Goal: Task Accomplishment & Management: Use online tool/utility

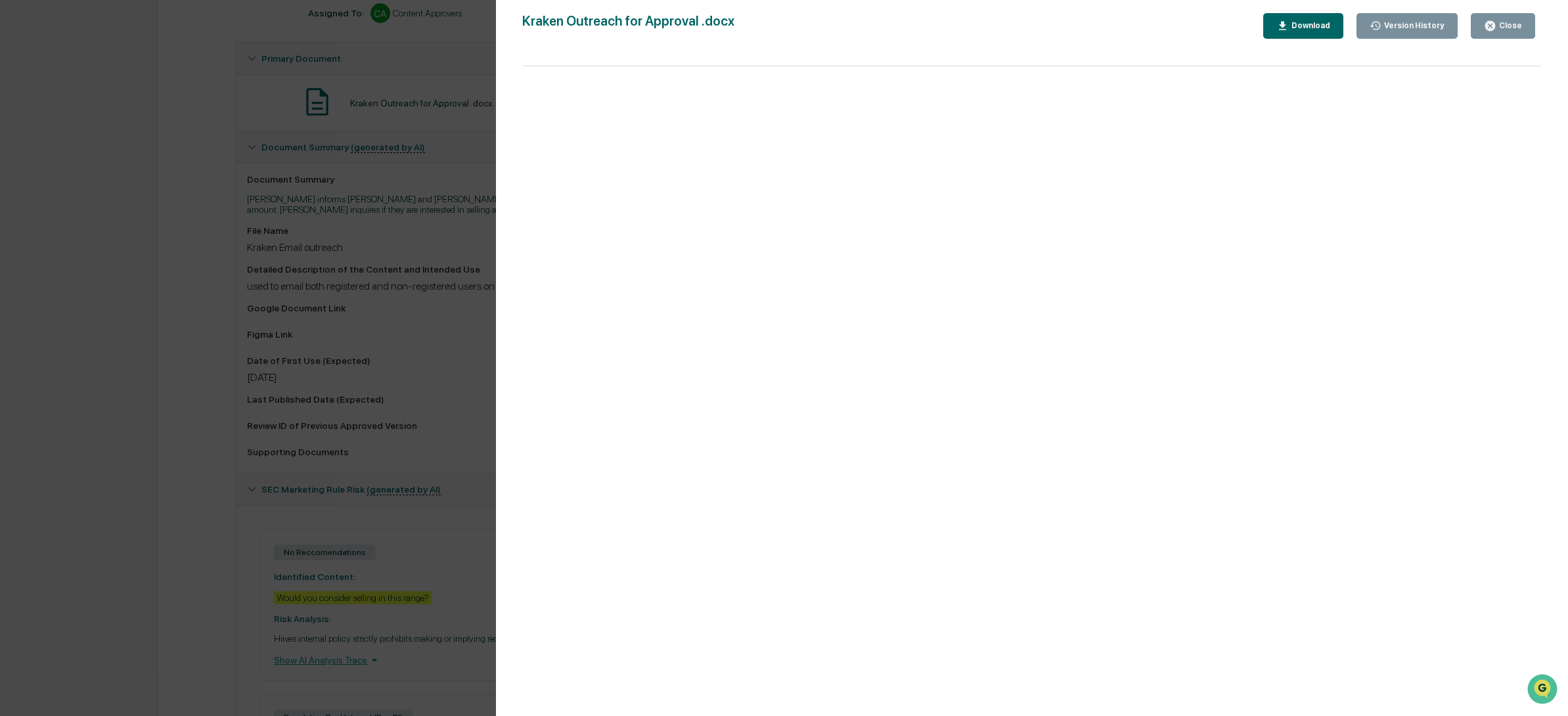
click at [1512, 15] on button "Close" at bounding box center [1502, 26] width 64 height 25
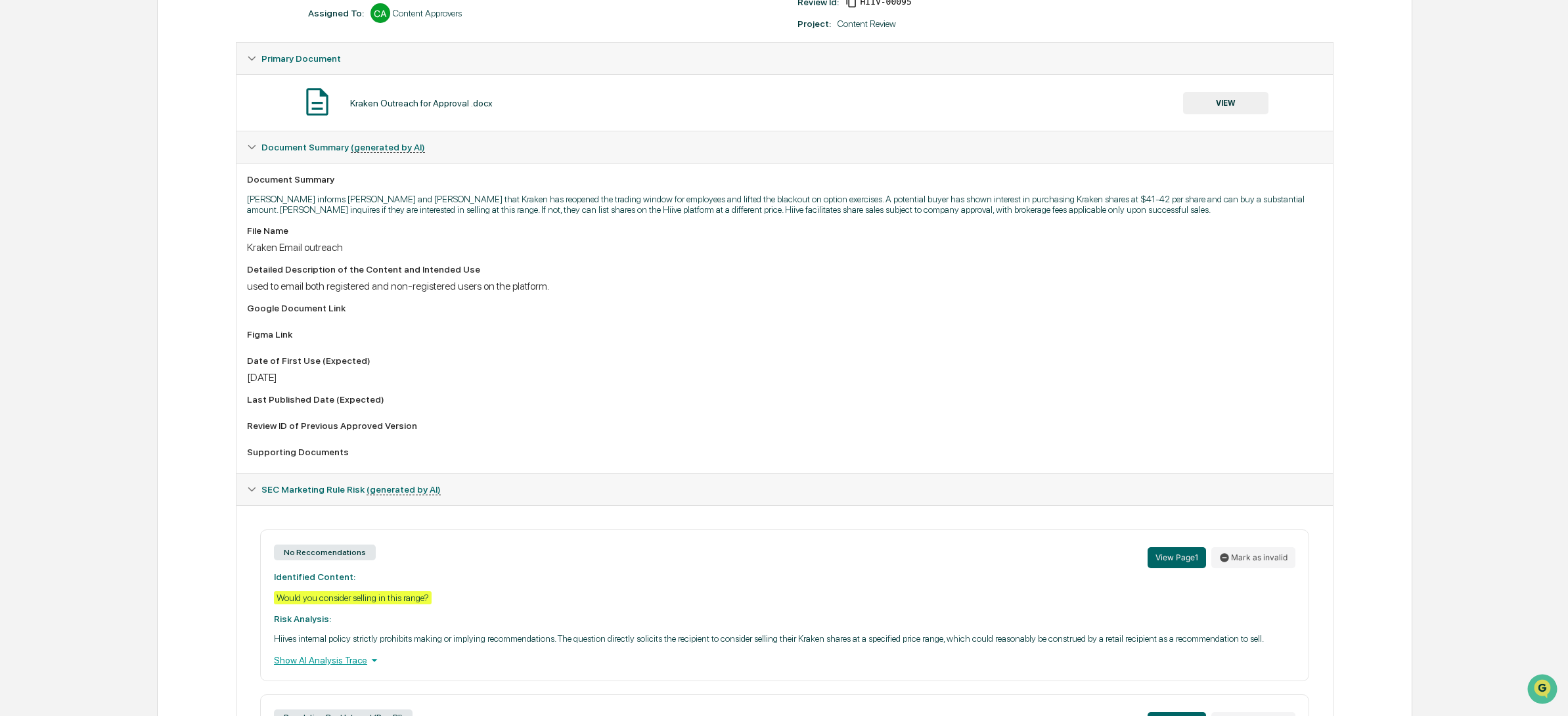
click at [353, 90] on div "Kraken Outreach for Approval .docx VIEW" at bounding box center [785, 102] width 1075 height 35
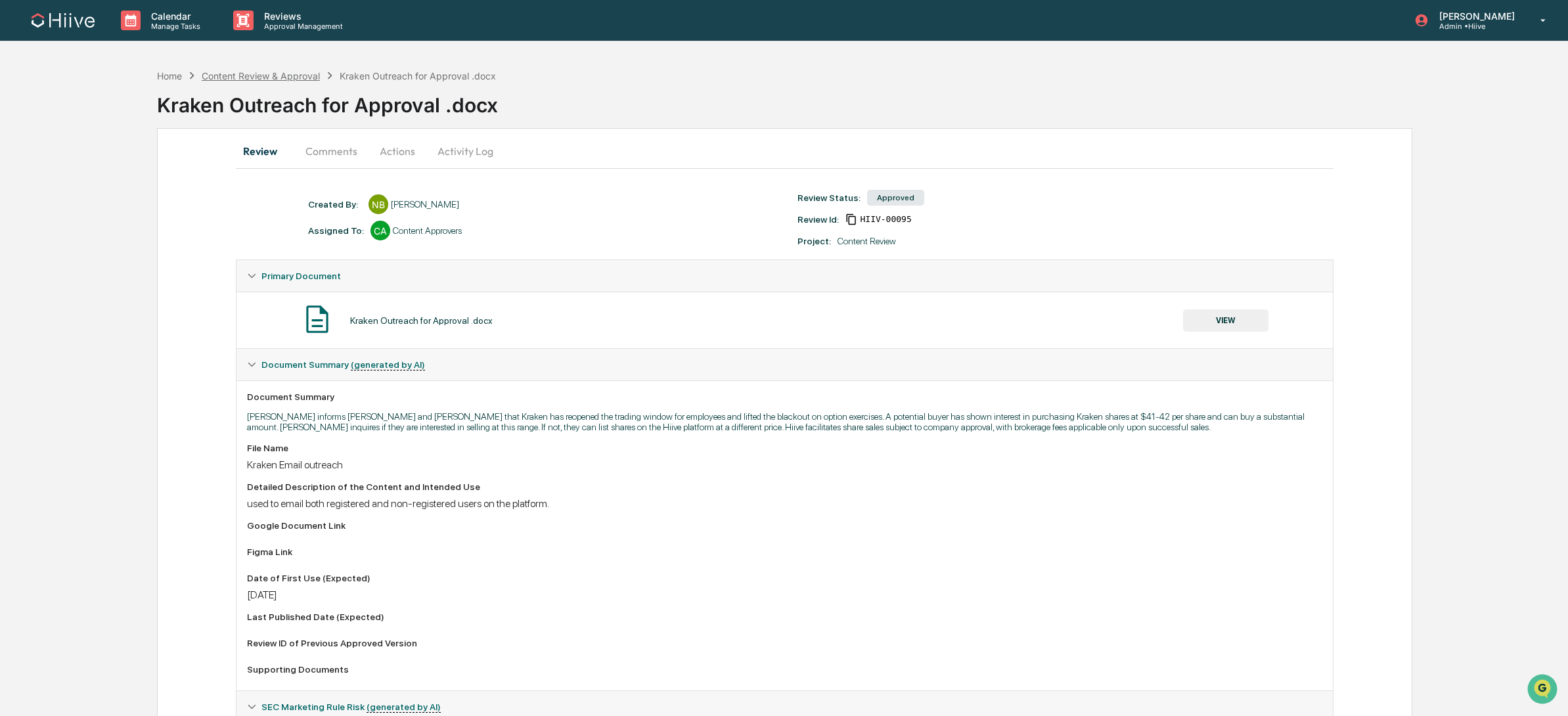
click at [276, 72] on div "Content Review & Approval" at bounding box center [260, 76] width 118 height 11
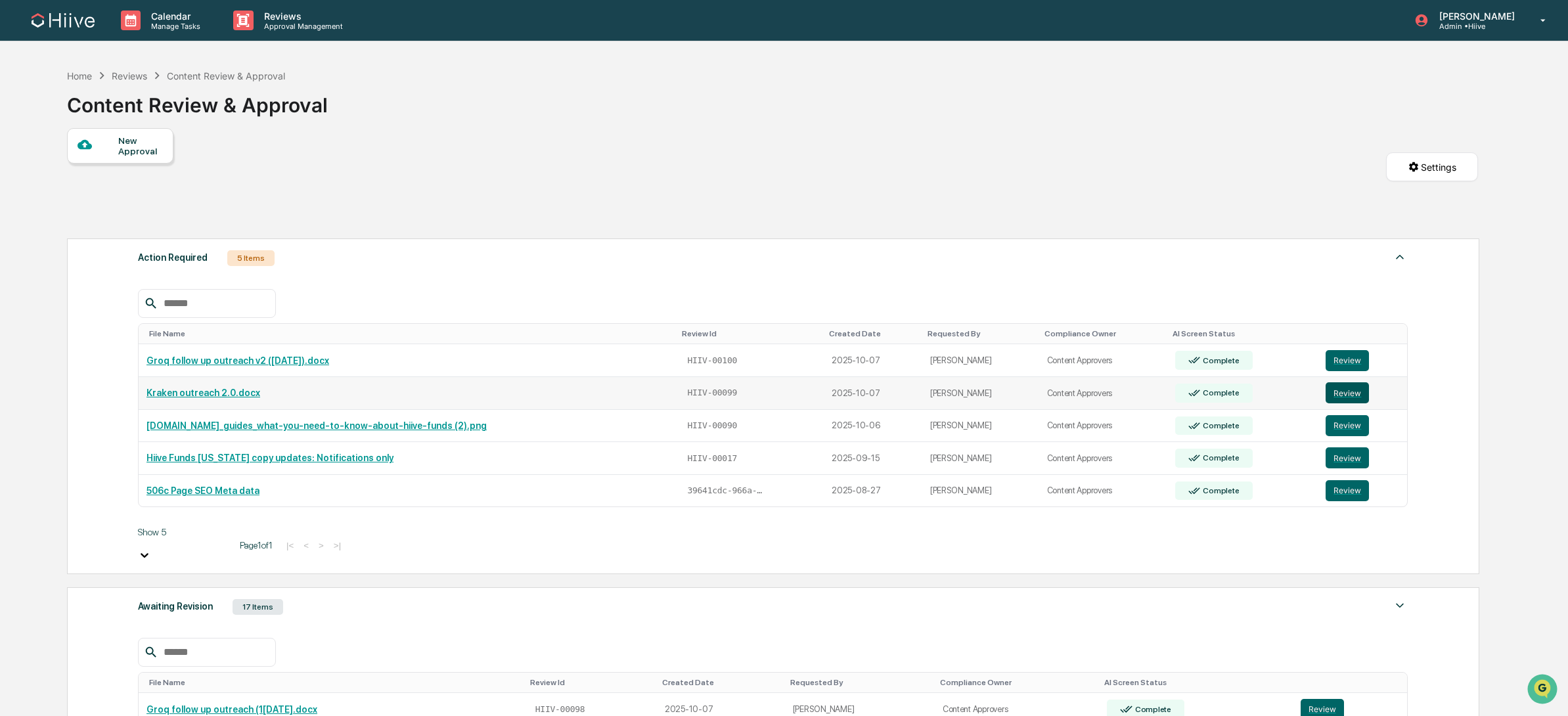
click at [1359, 397] on button "Review" at bounding box center [1347, 393] width 43 height 21
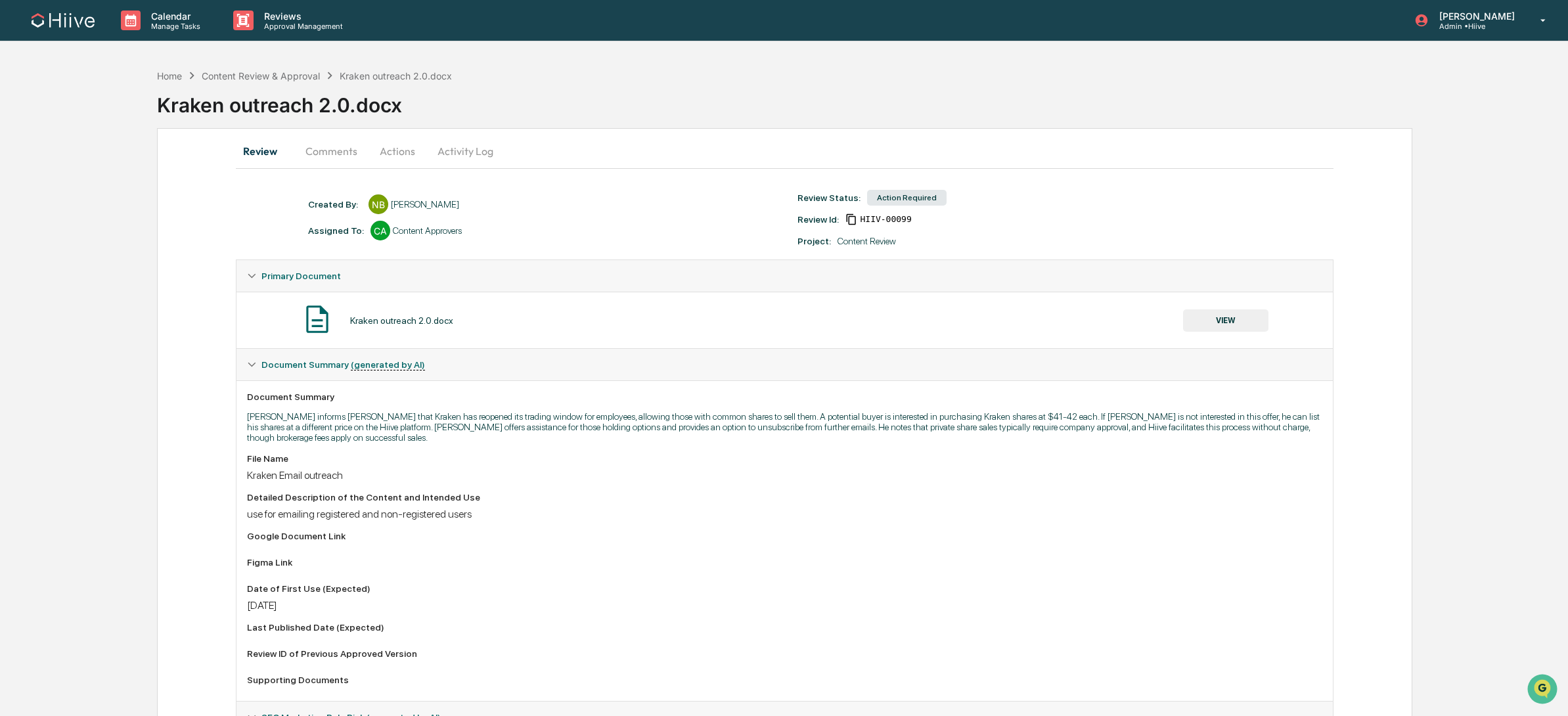
click at [379, 158] on button "Actions" at bounding box center [398, 151] width 59 height 32
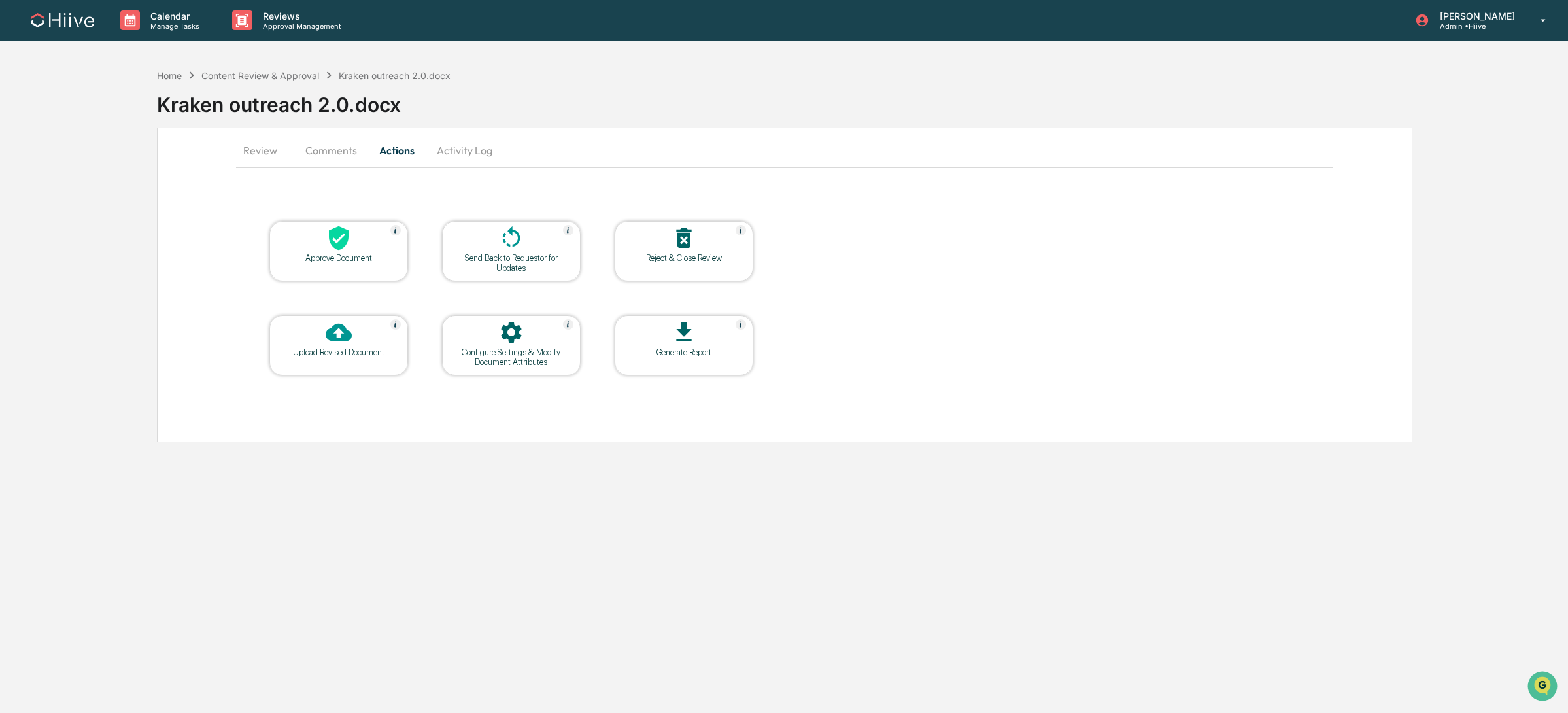
click at [220, 151] on div "Review Comments Actions Activity Log Approve Document Send Back to Requestor fo…" at bounding box center [784, 284] width 1256 height 315
click at [253, 148] on button "Review" at bounding box center [266, 151] width 59 height 32
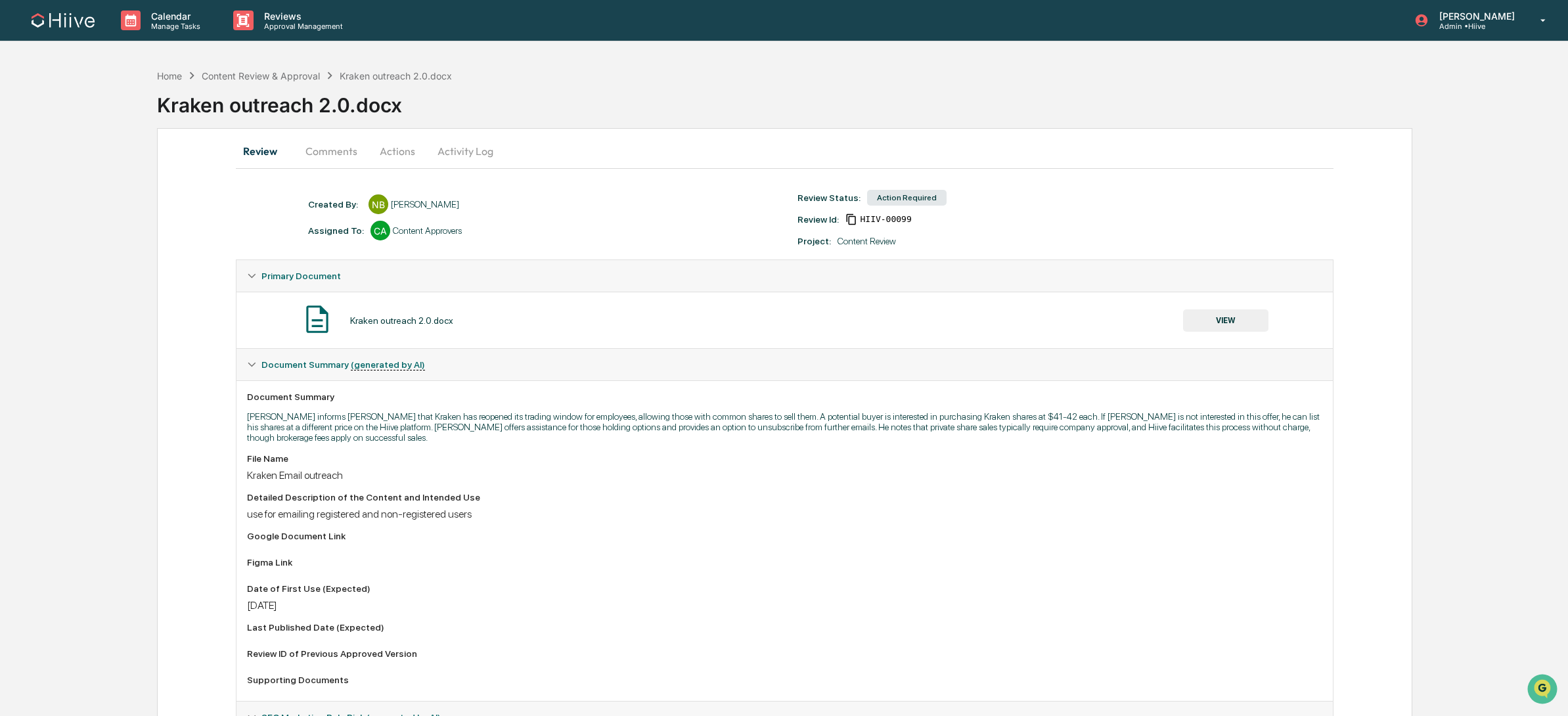
click at [1198, 314] on button "VIEW" at bounding box center [1225, 321] width 86 height 23
click at [395, 139] on button "Actions" at bounding box center [398, 151] width 59 height 32
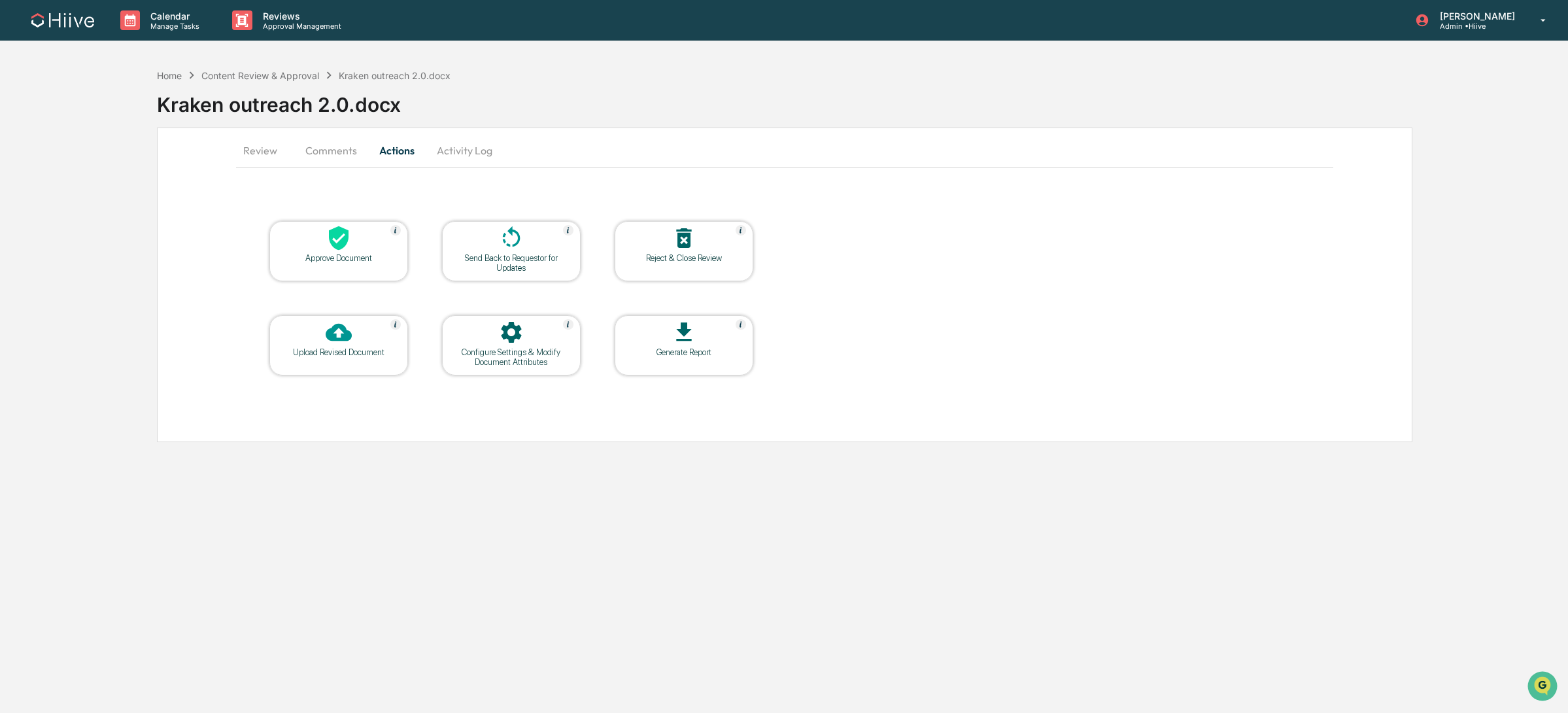
click at [305, 248] on div at bounding box center [339, 239] width 131 height 28
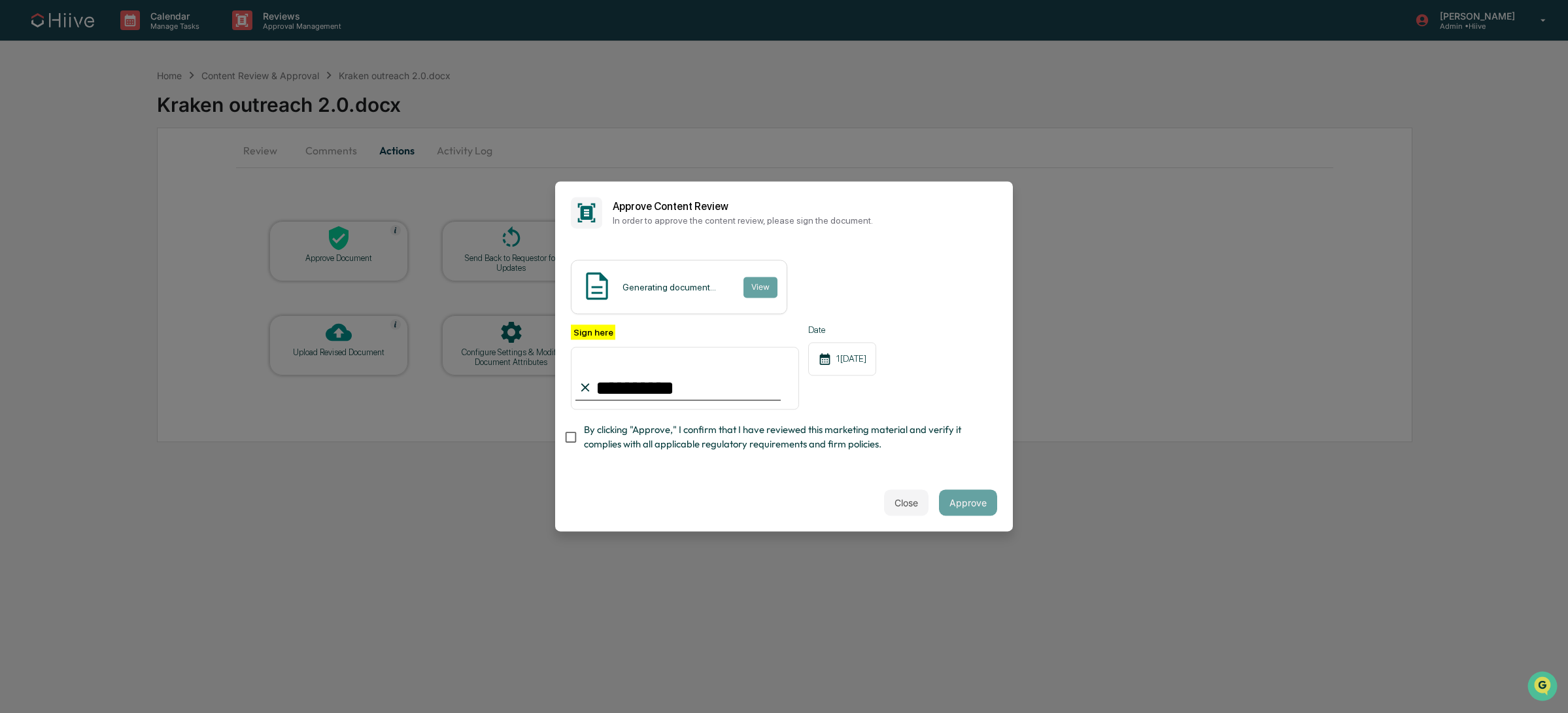
type input "**********"
click at [653, 425] on span "By clicking "Approve," I confirm that I have reviewed this marketing material a…" at bounding box center [785, 438] width 403 height 30
click at [979, 497] on button "Approve" at bounding box center [968, 503] width 58 height 26
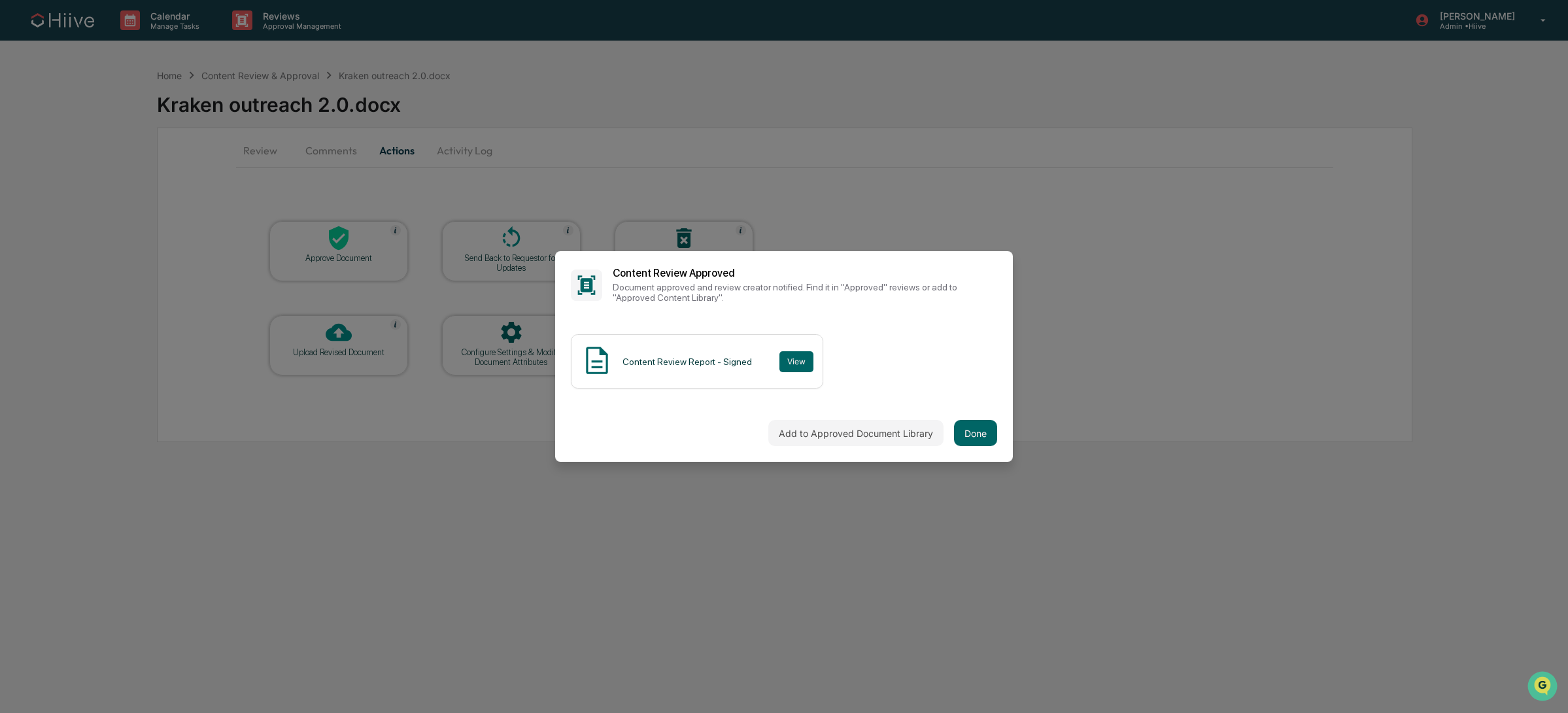
click at [958, 415] on div "Add to Approved Document Library Done" at bounding box center [784, 434] width 458 height 58
click at [958, 427] on button "Done" at bounding box center [975, 433] width 43 height 26
